Goal: Transaction & Acquisition: Purchase product/service

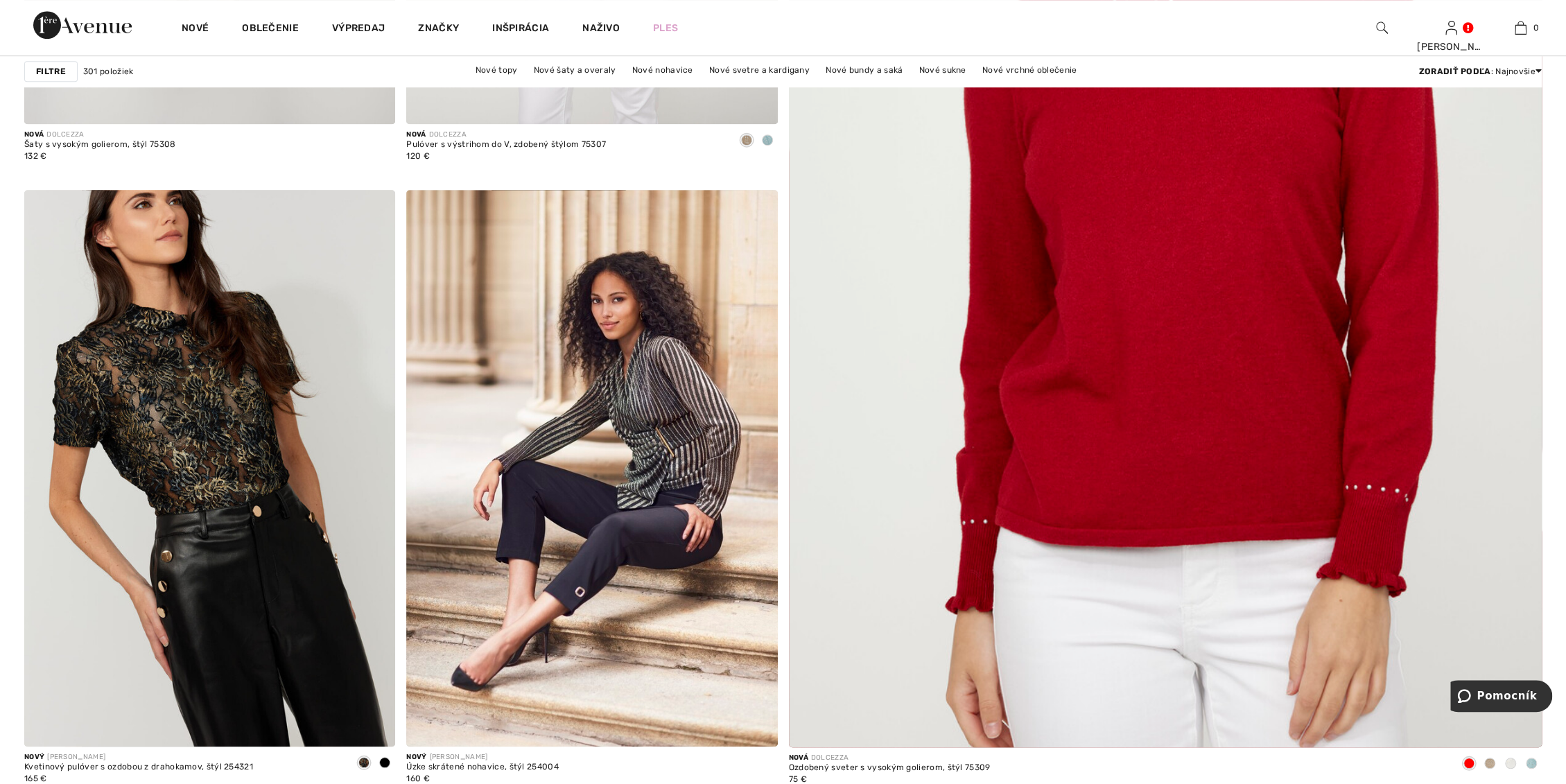
scroll to position [847, 0]
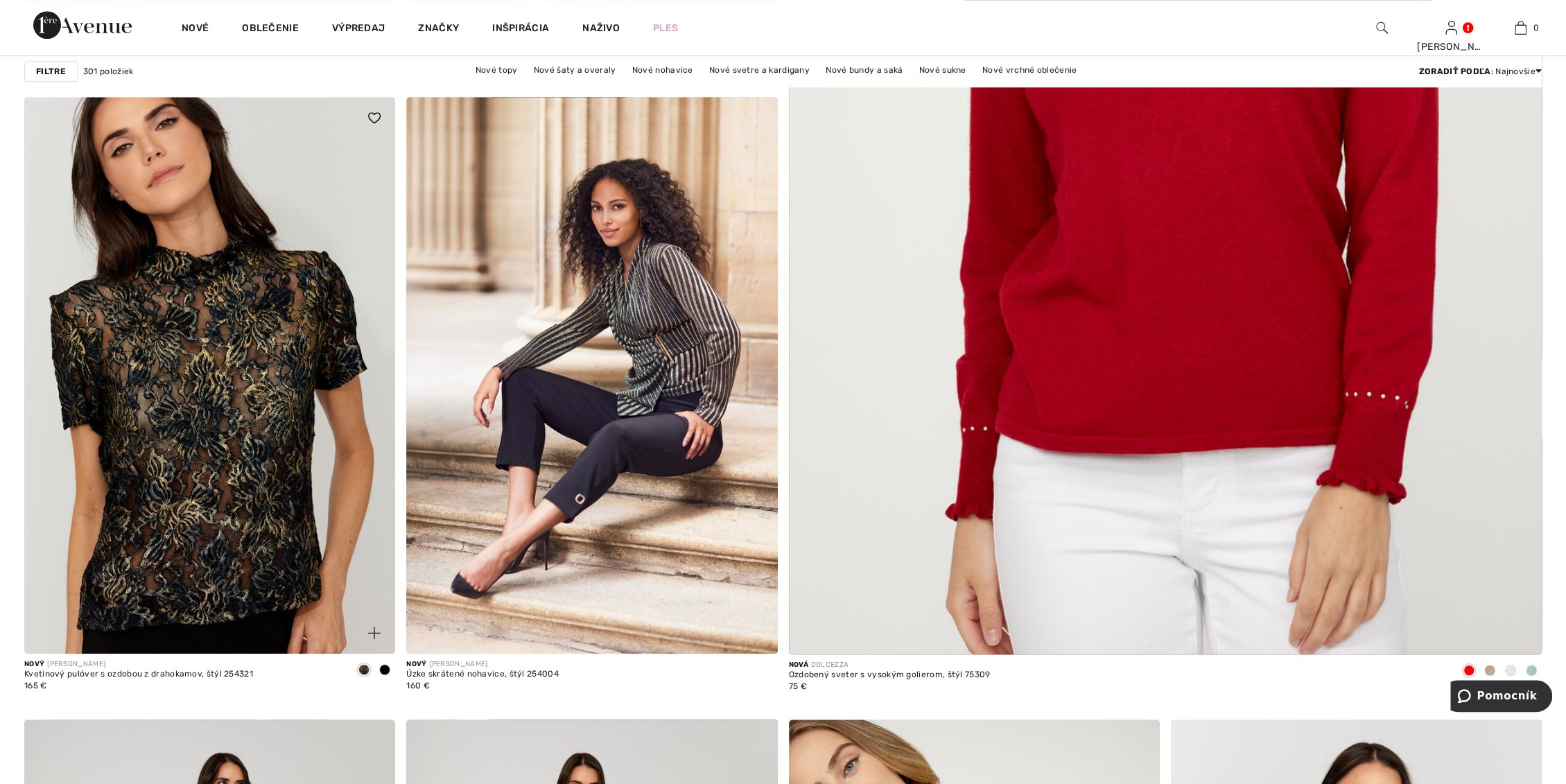
click at [167, 448] on img at bounding box center [210, 375] width 371 height 557
click at [210, 444] on img at bounding box center [210, 375] width 371 height 557
click at [217, 373] on img at bounding box center [210, 375] width 371 height 557
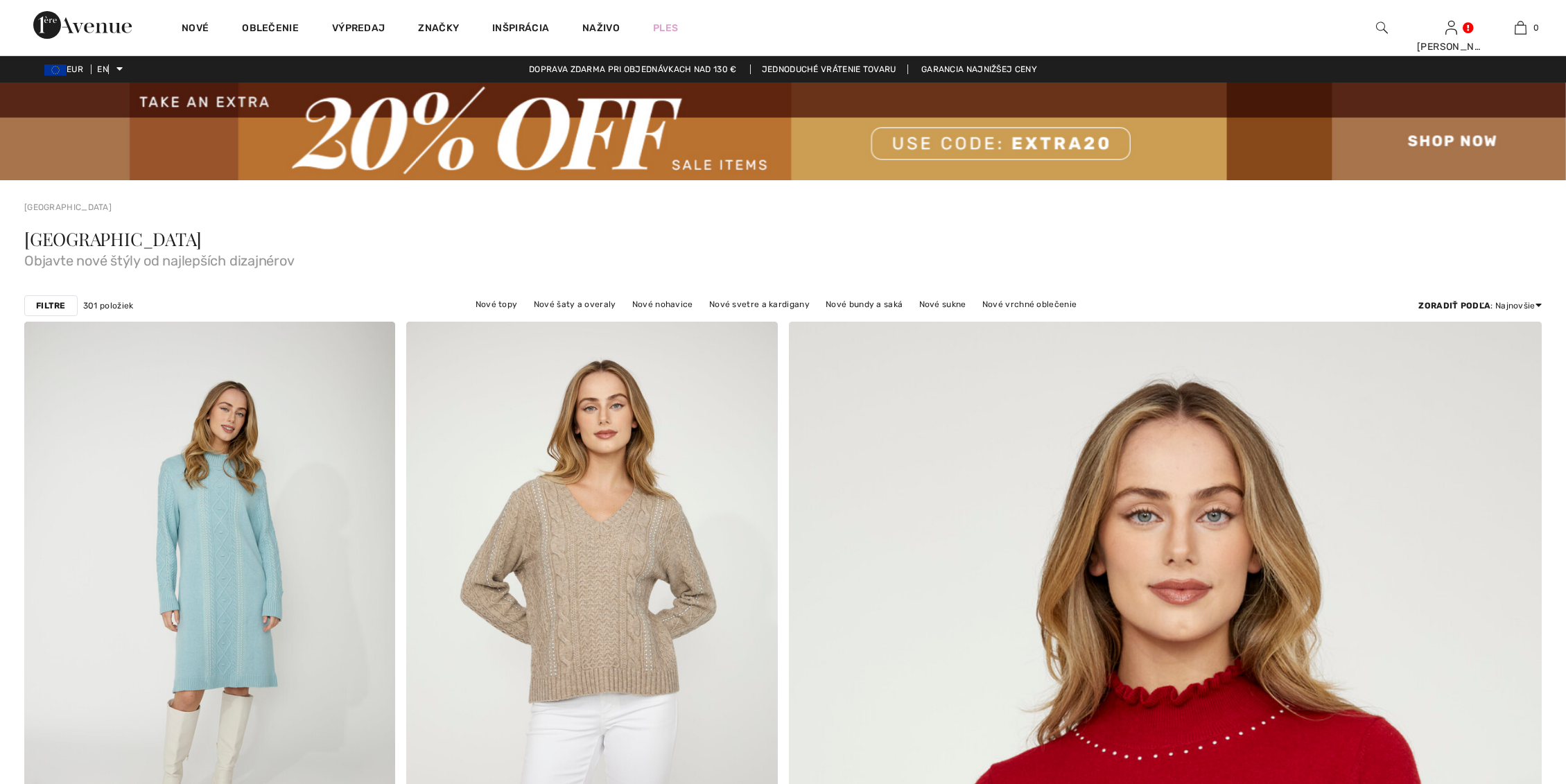
scroll to position [1617, 0]
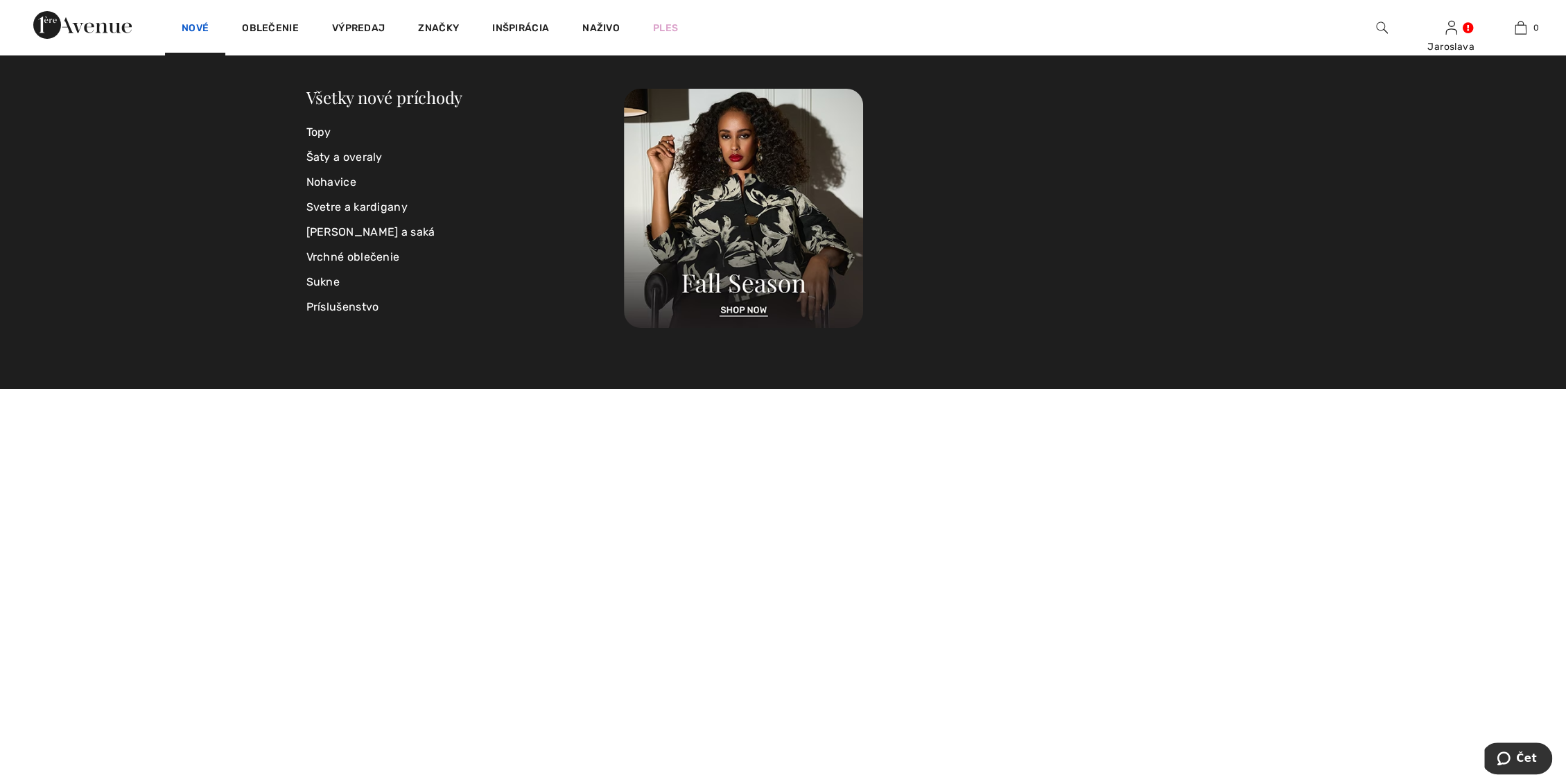
click at [195, 26] on font "Nové" at bounding box center [195, 28] width 27 height 12
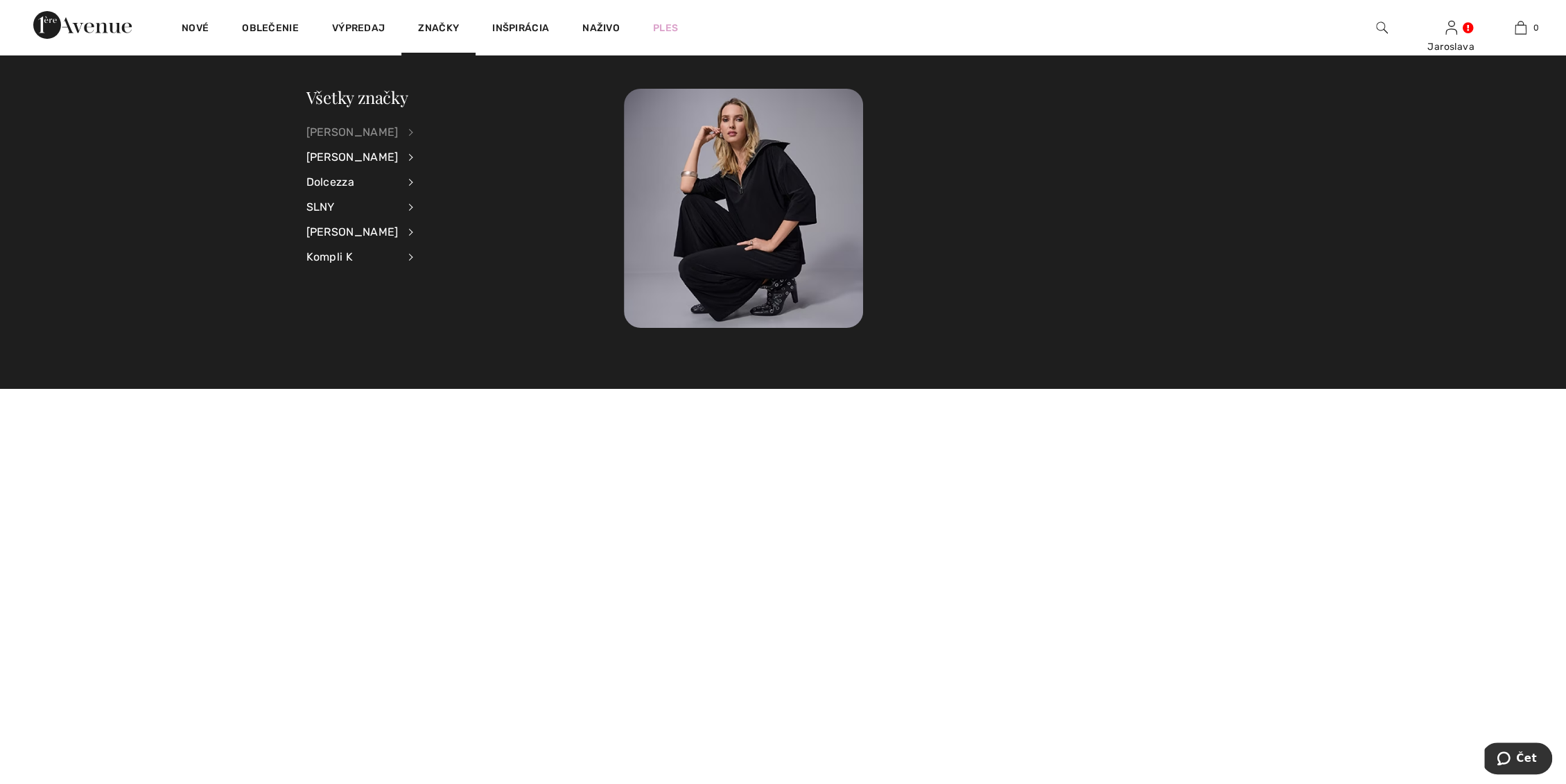
click at [338, 128] on font "[PERSON_NAME]" at bounding box center [352, 132] width 92 height 13
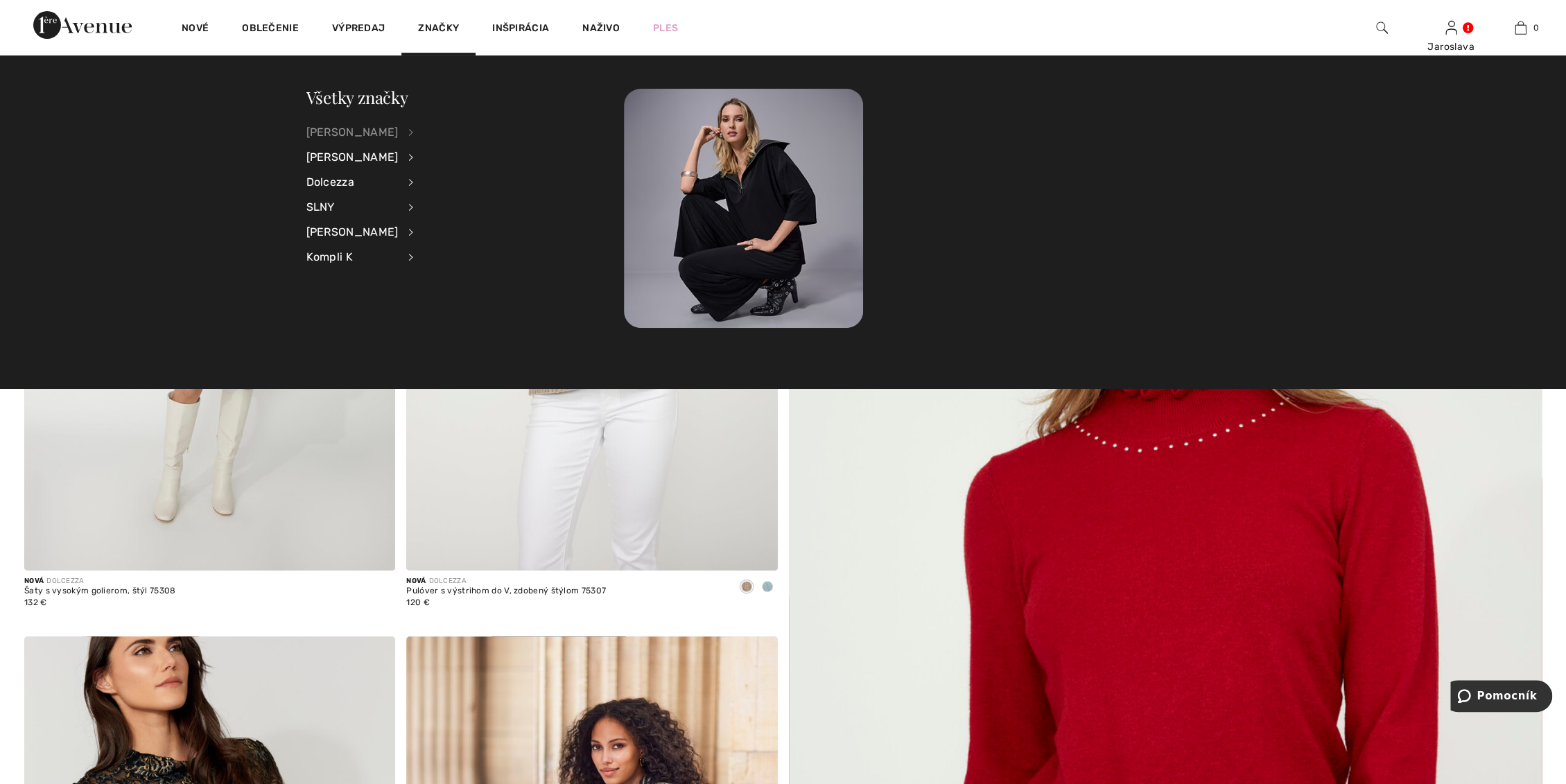
click at [358, 129] on font "[PERSON_NAME]" at bounding box center [352, 132] width 92 height 13
click at [466, 133] on font "Zobraziť všetko" at bounding box center [470, 131] width 76 height 12
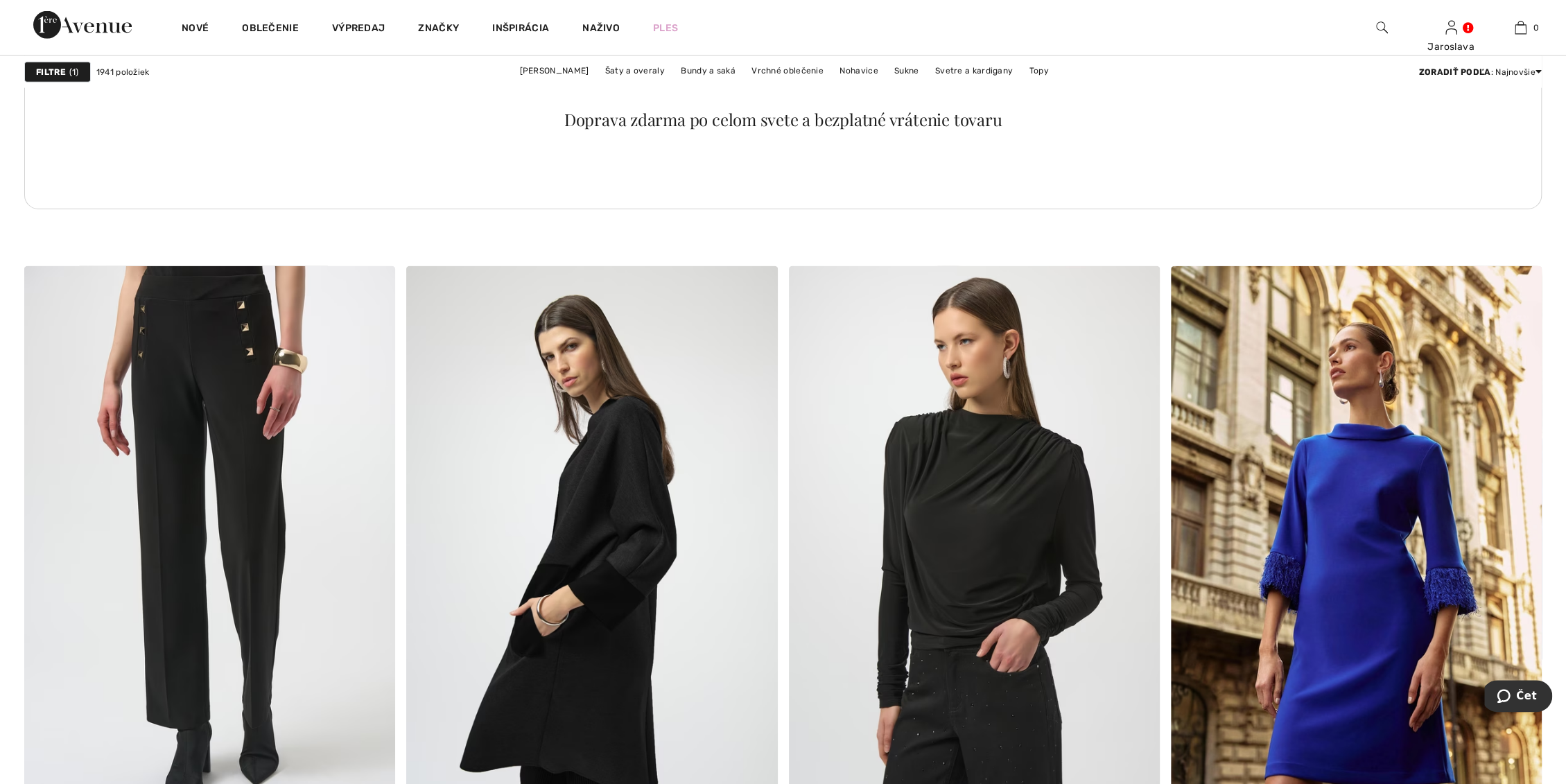
scroll to position [3311, 0]
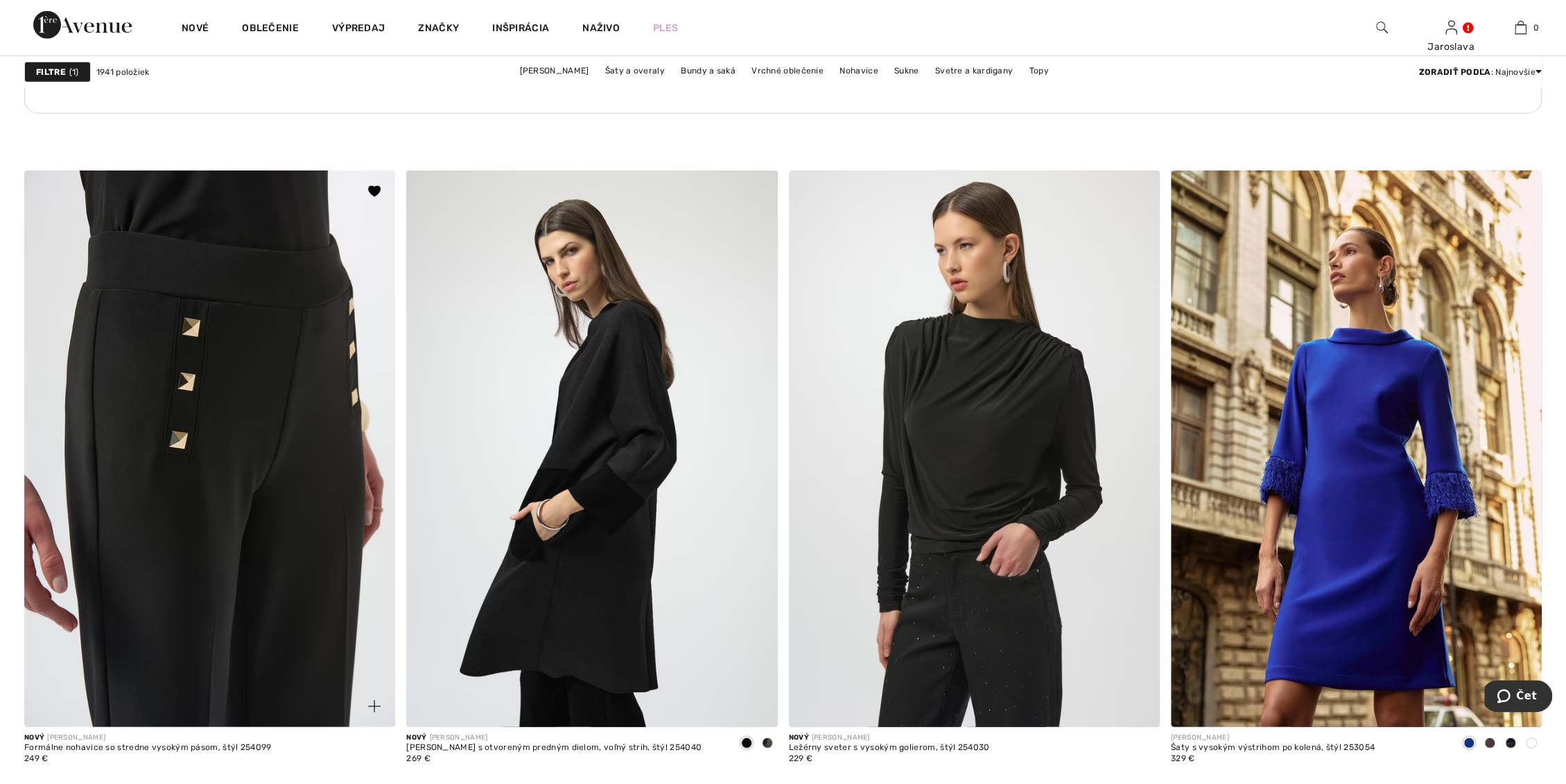
click at [259, 418] on img at bounding box center [210, 448] width 371 height 557
click at [177, 286] on img at bounding box center [210, 448] width 371 height 557
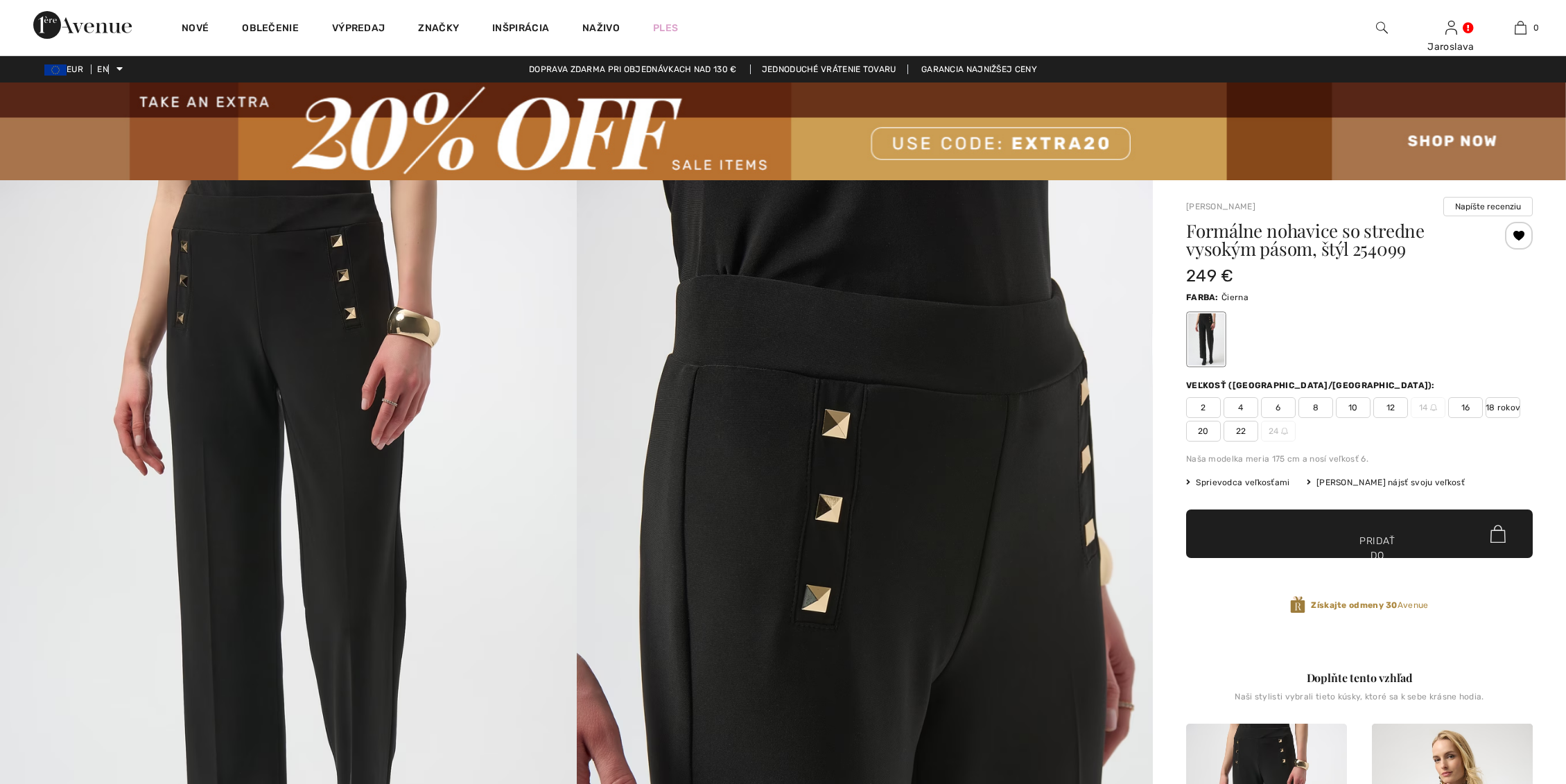
click at [1494, 403] on font "18 rokov" at bounding box center [1503, 408] width 35 height 10
click at [1386, 539] on font "Pridať do košíka" at bounding box center [1377, 556] width 36 height 44
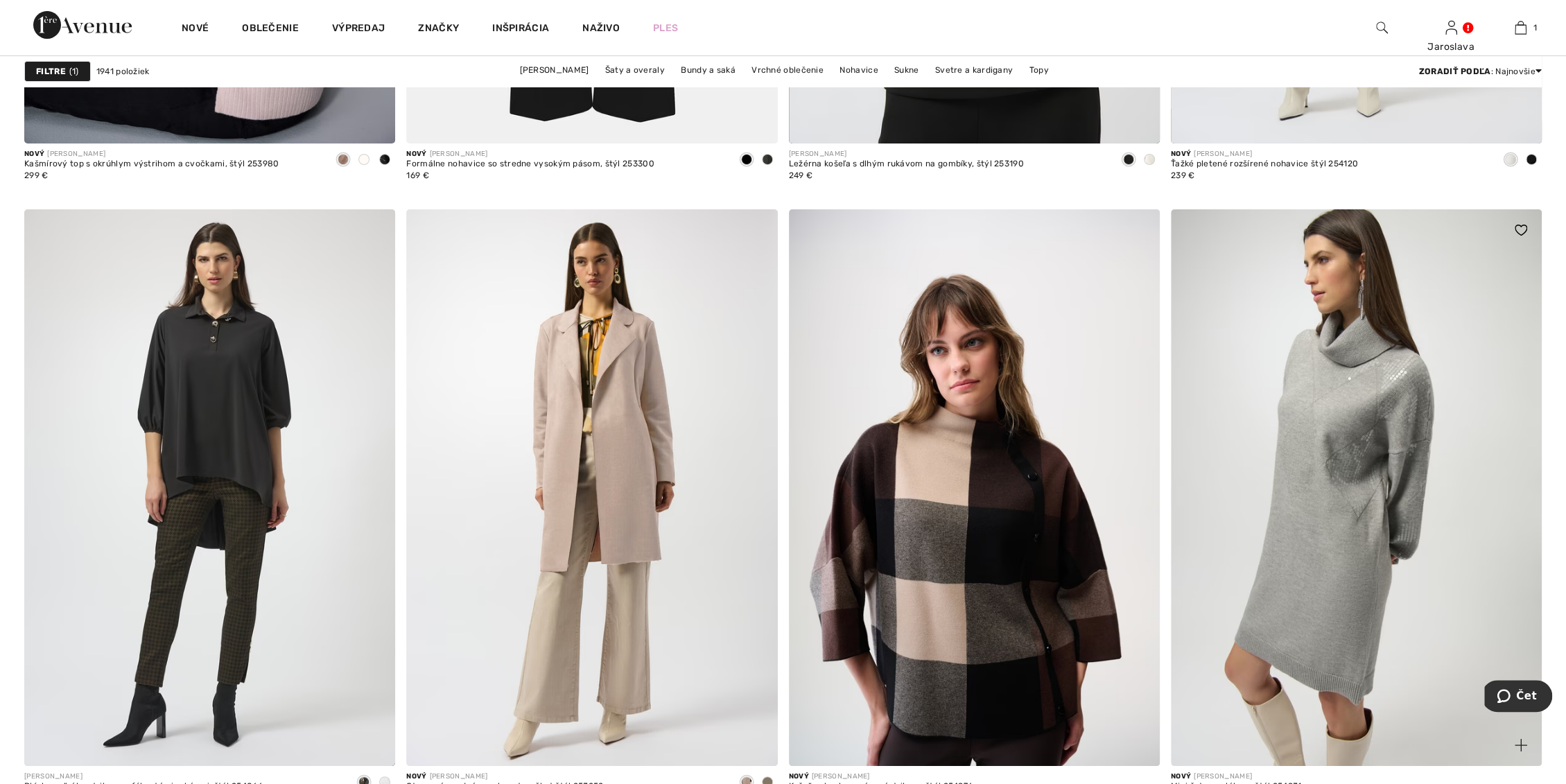
scroll to position [4620, 0]
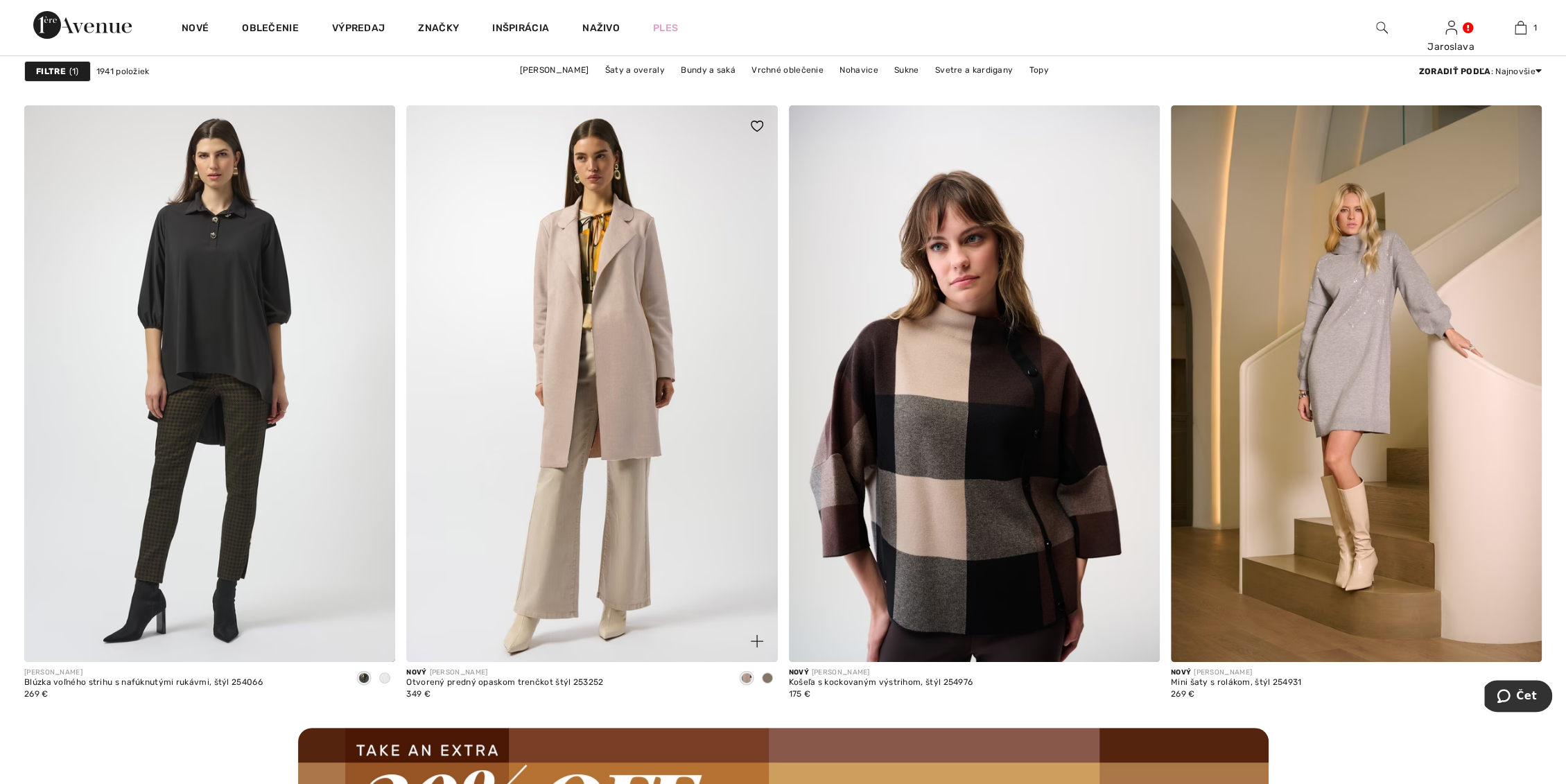
click at [621, 400] on img at bounding box center [592, 383] width 371 height 557
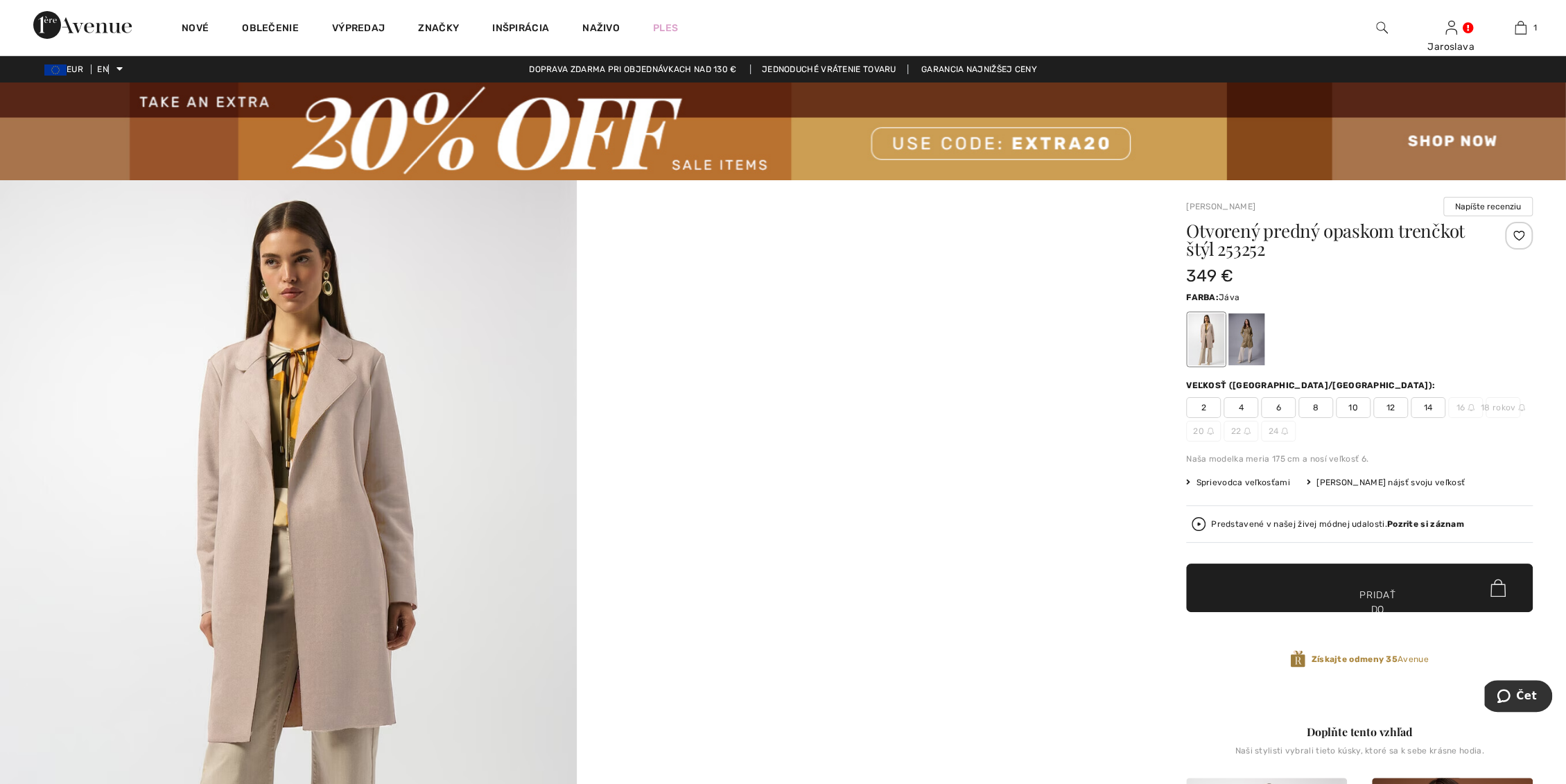
click at [1250, 334] on div at bounding box center [1247, 340] width 36 height 52
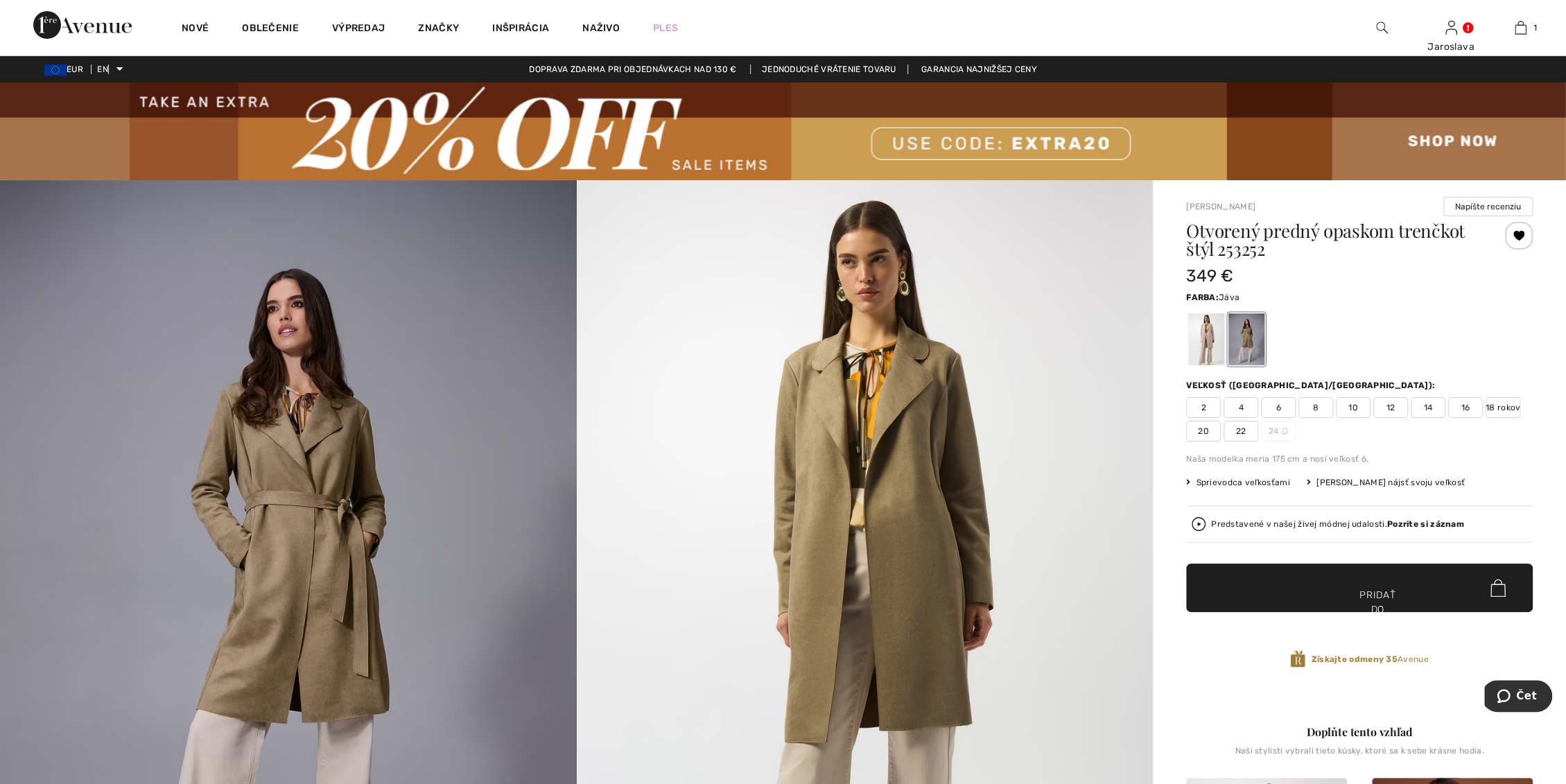
click at [1505, 412] on font "18 rokov" at bounding box center [1503, 407] width 35 height 12
click at [1353, 591] on font "✔ Pridané do košíka" at bounding box center [1360, 617] width 44 height 58
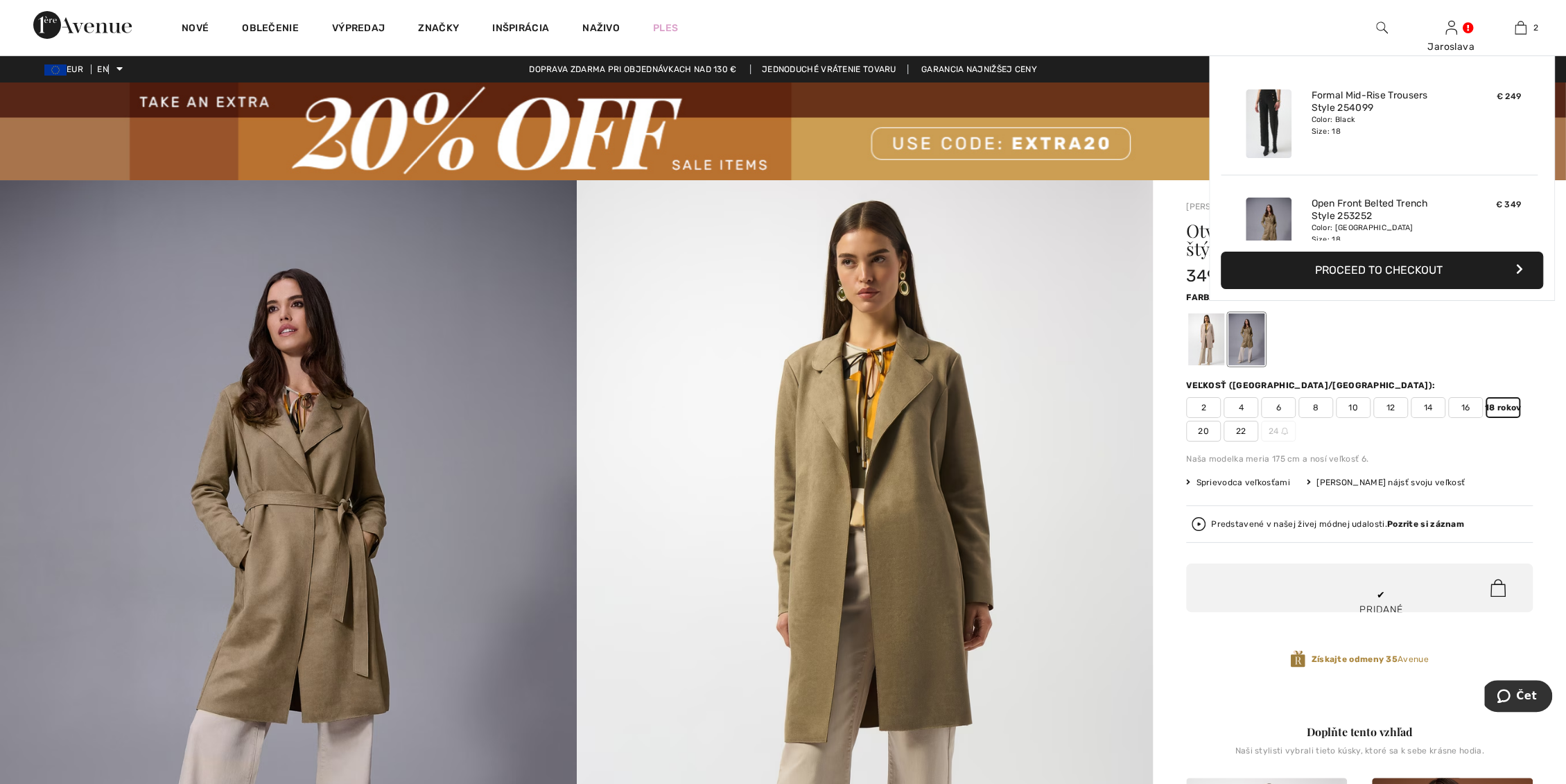
scroll to position [43, 0]
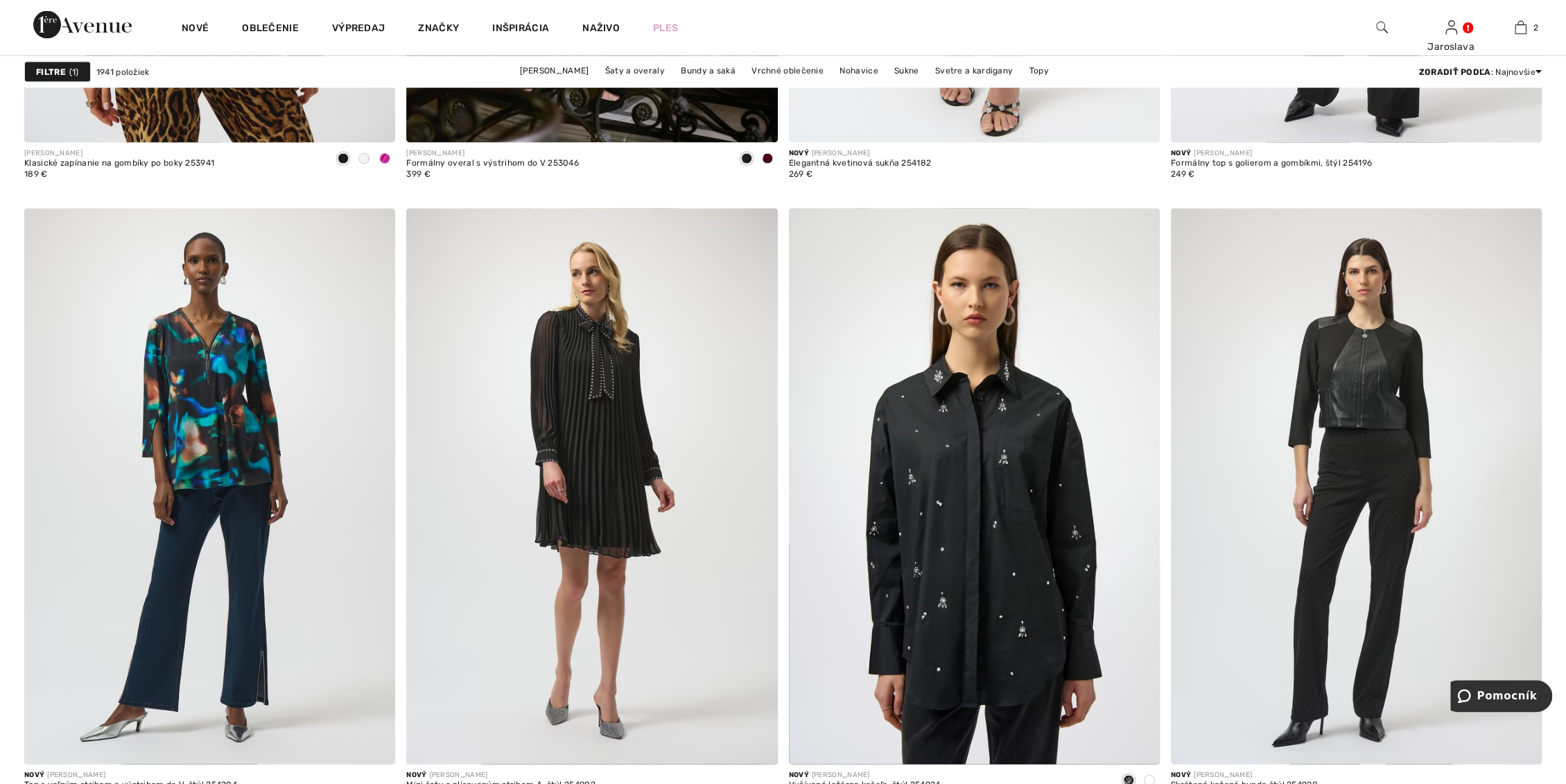
scroll to position [7316, 0]
